Goal: Find contact information

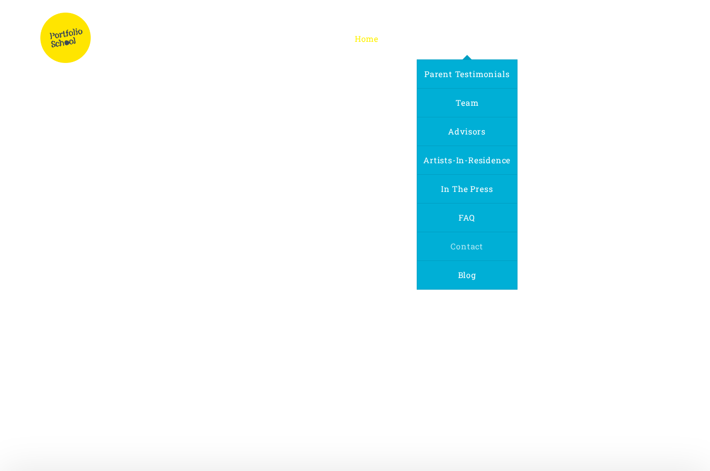
click at [462, 245] on span "Contact" at bounding box center [467, 246] width 33 height 11
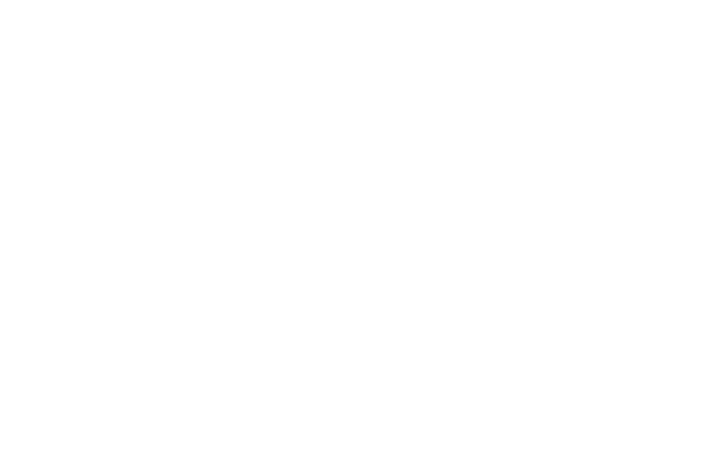
select select "US"
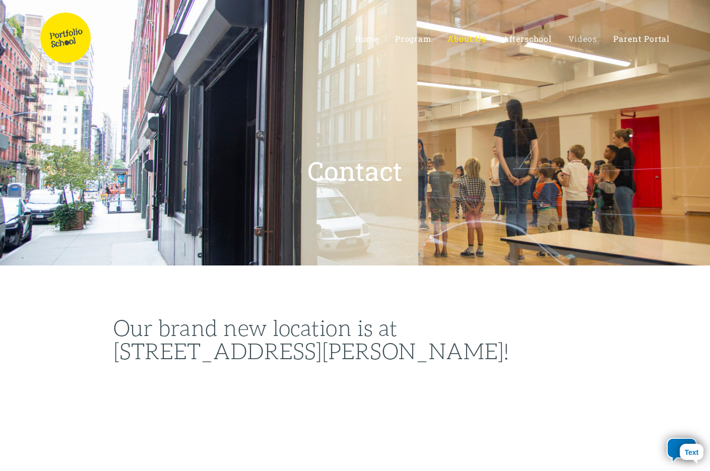
click at [580, 37] on span "Videos" at bounding box center [583, 38] width 29 height 11
